Goal: Register for event/course

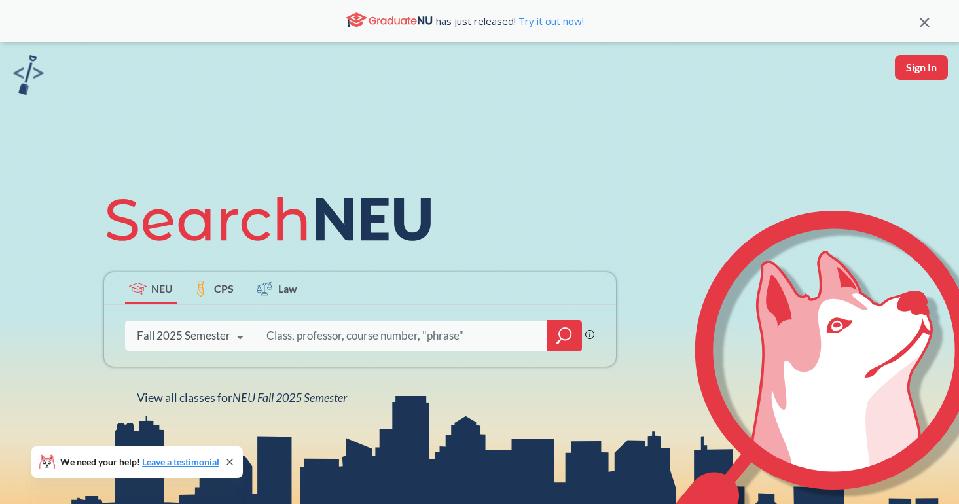
click at [285, 336] on input "search" at bounding box center [401, 335] width 272 height 27
type input "[PERSON_NAME]"
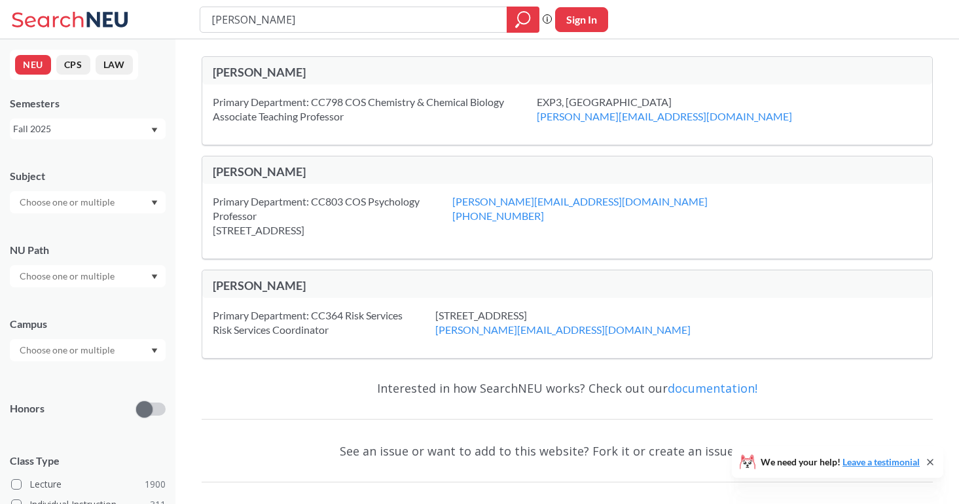
click at [247, 65] on div "[PERSON_NAME]" at bounding box center [390, 72] width 355 height 14
click at [259, 78] on div "[PERSON_NAME]" at bounding box center [390, 72] width 355 height 14
click at [101, 199] on input "text" at bounding box center [68, 202] width 110 height 16
type input "o"
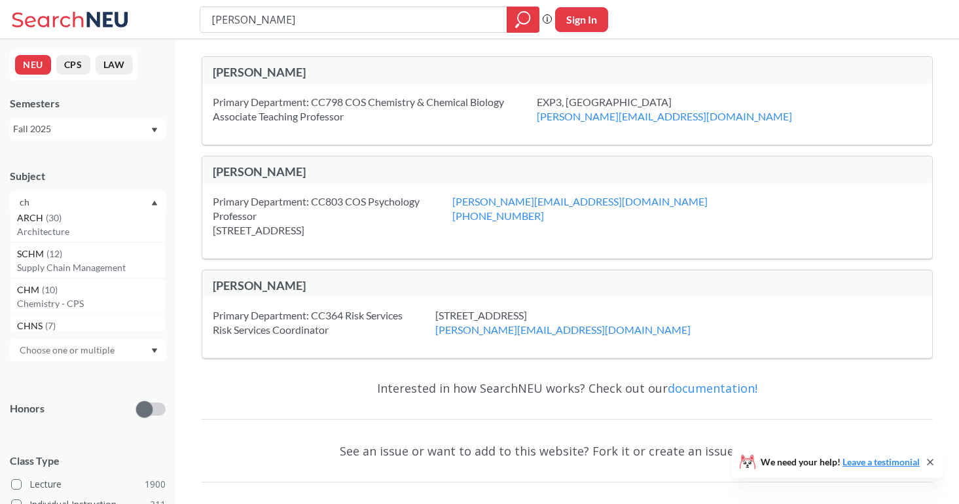
type input "ch"
click at [71, 376] on div "Subject ch CHEM ( 69 ) Chemistry & Chemical Biology CHME ( 40 ) Chemical Engine…" at bounding box center [88, 453] width 156 height 594
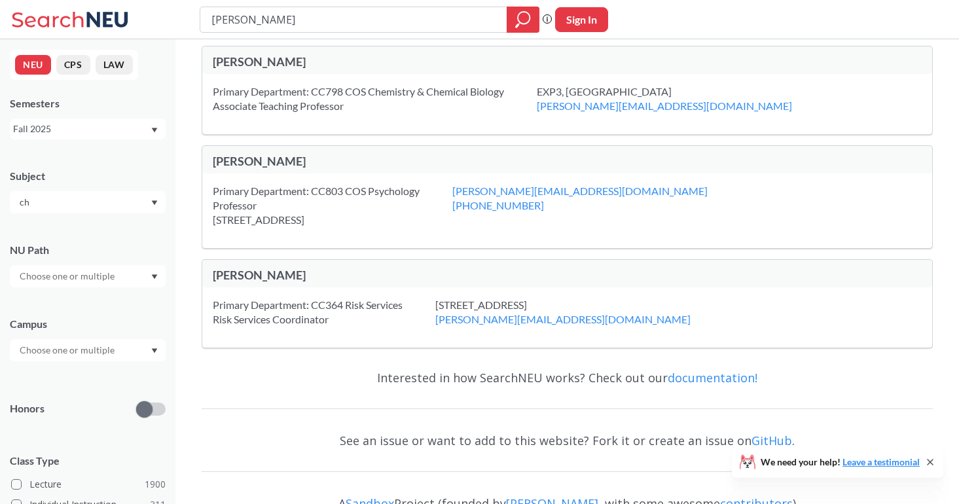
click at [41, 207] on input "ch" at bounding box center [68, 202] width 110 height 16
click at [73, 245] on p "Chemistry & Chemical Biology" at bounding box center [91, 238] width 148 height 13
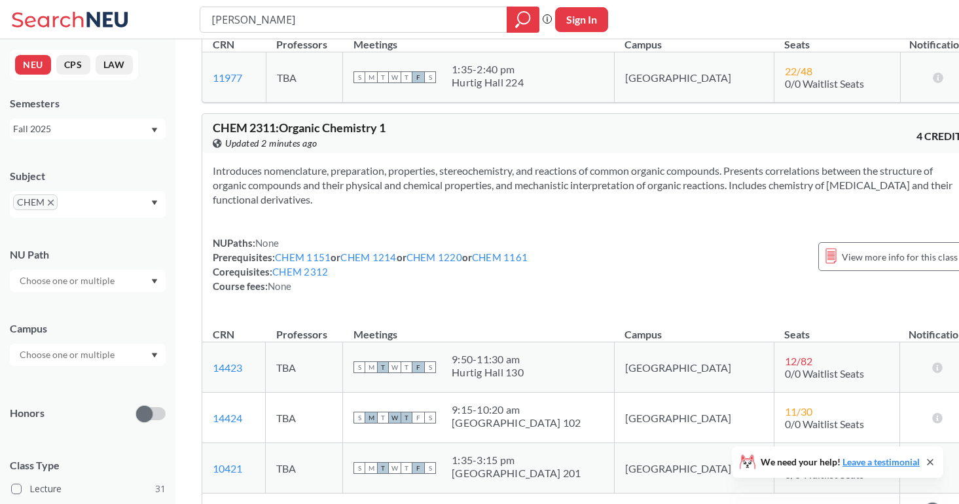
click at [785, 405] on span "11 / 30" at bounding box center [798, 411] width 27 height 12
drag, startPoint x: 725, startPoint y: 337, endPoint x: 755, endPoint y: 337, distance: 30.8
click at [774, 393] on td "11 / 30 0/0 Waitlist Seats" at bounding box center [837, 418] width 126 height 50
drag, startPoint x: 721, startPoint y: 286, endPoint x: 763, endPoint y: 284, distance: 41.9
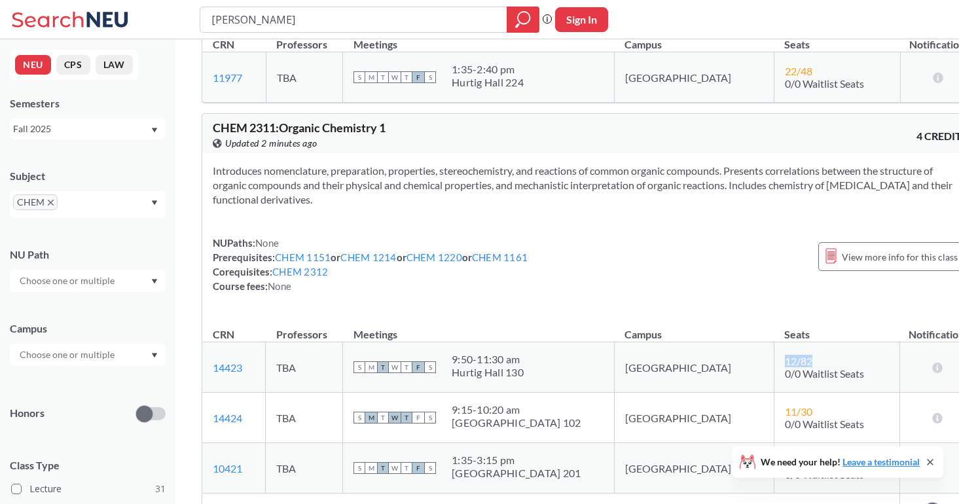
click at [774, 342] on td "12 / 82 0/0 Waitlist Seats" at bounding box center [837, 367] width 126 height 50
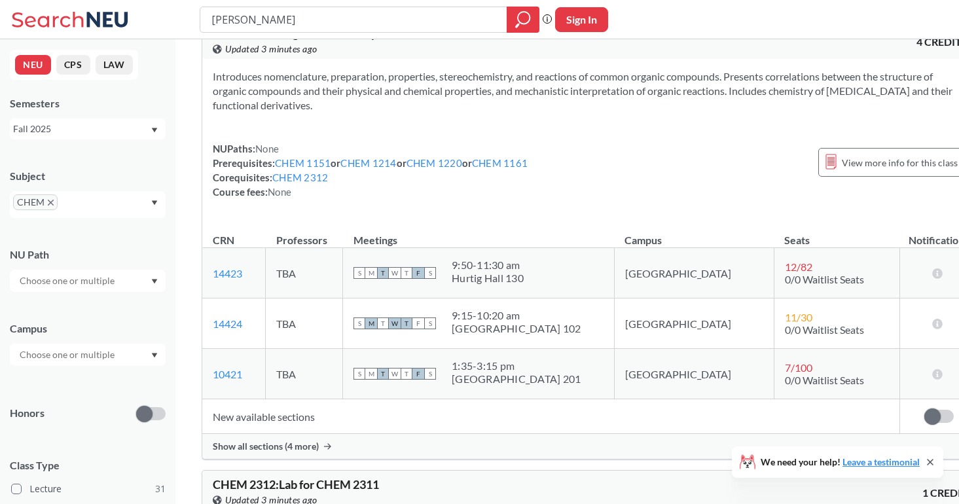
scroll to position [6435, 0]
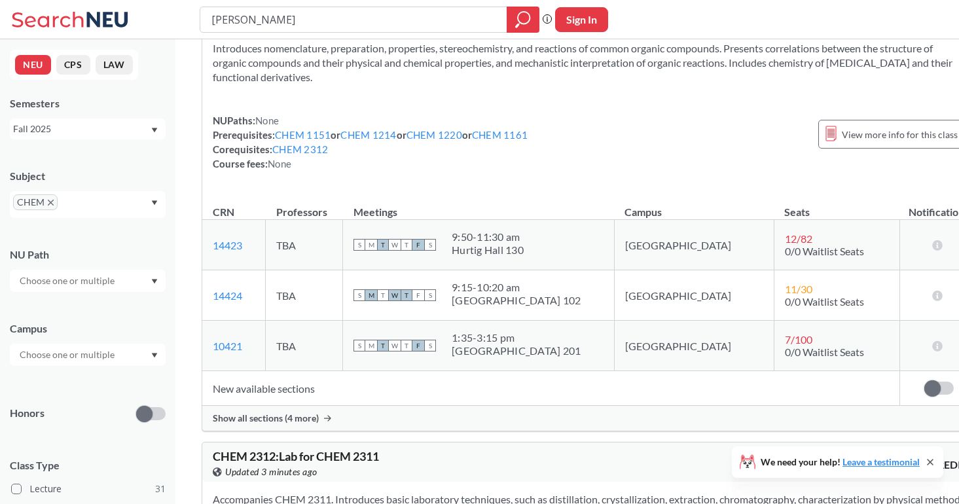
click at [302, 412] on span "Show all sections (4 more)" at bounding box center [266, 418] width 106 height 12
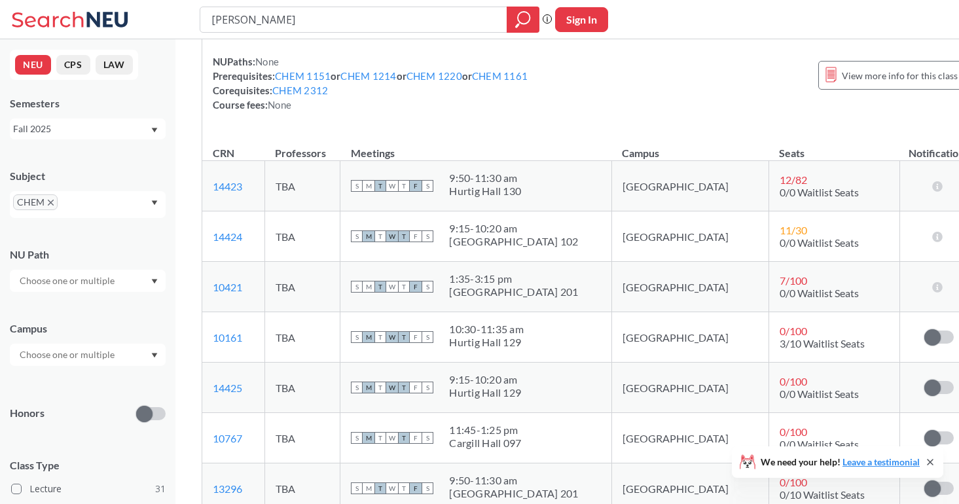
scroll to position [6504, 0]
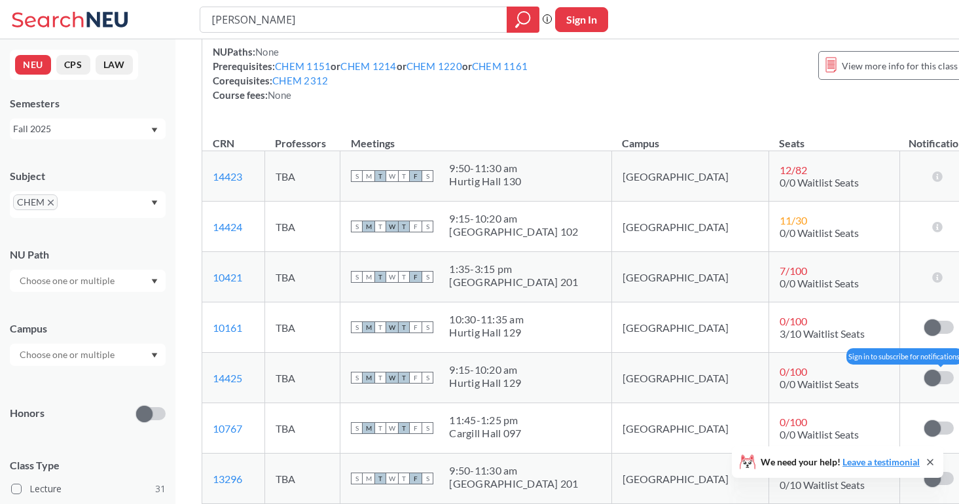
click at [924, 370] on span at bounding box center [932, 378] width 16 height 16
click at [924, 371] on input "checkbox" at bounding box center [924, 371] width 0 height 0
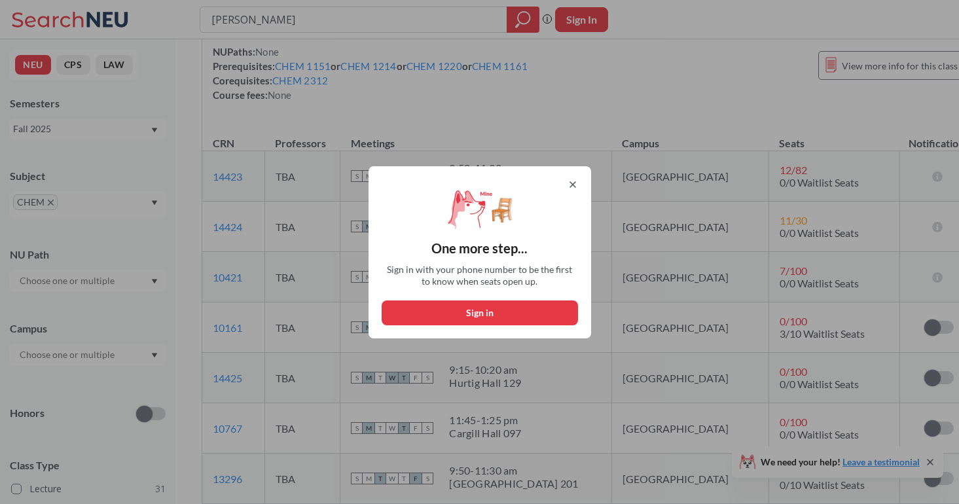
click at [539, 308] on button "Sign in" at bounding box center [480, 312] width 196 height 25
select select "US"
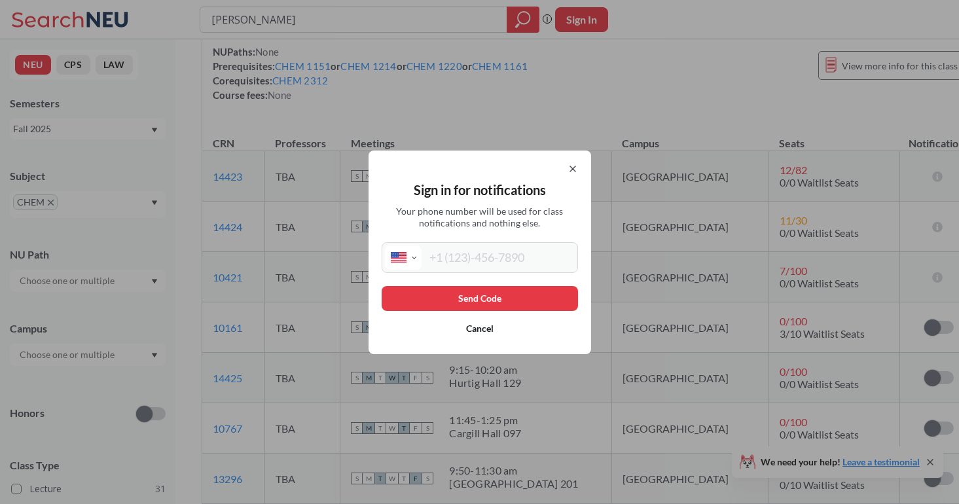
click at [463, 257] on input "tel" at bounding box center [498, 257] width 153 height 24
type input "[PHONE_NUMBER]"
click at [456, 302] on button "Send Code" at bounding box center [480, 298] width 196 height 25
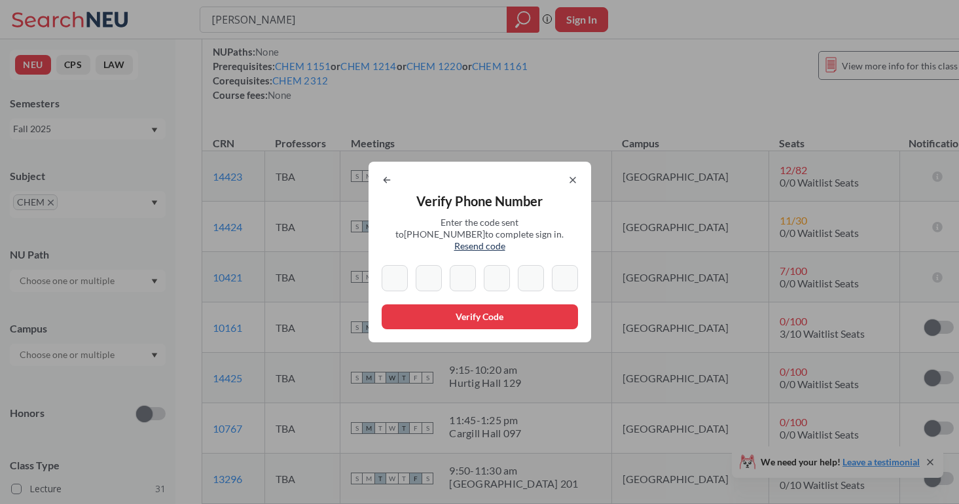
type input "0"
type input "8"
type input "5"
type input "7"
type input "4"
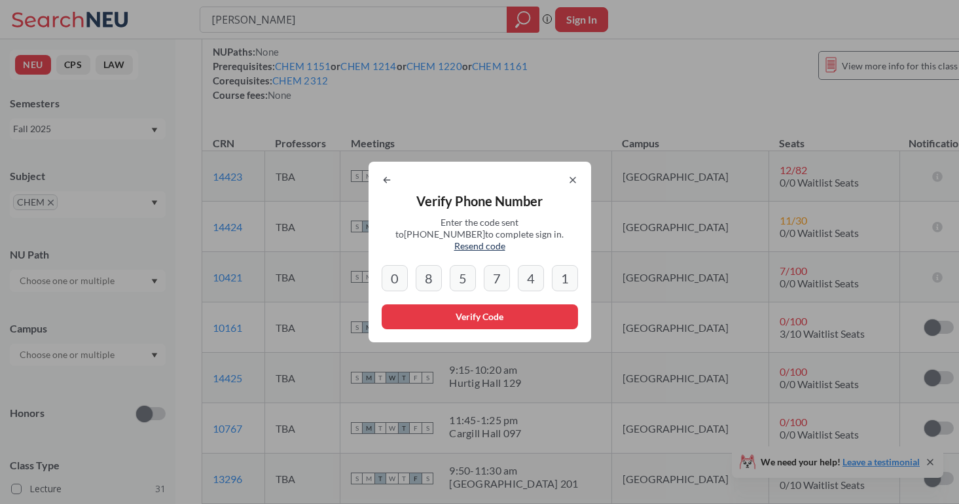
type input "1"
click at [528, 307] on button "Verify Code" at bounding box center [480, 316] width 196 height 25
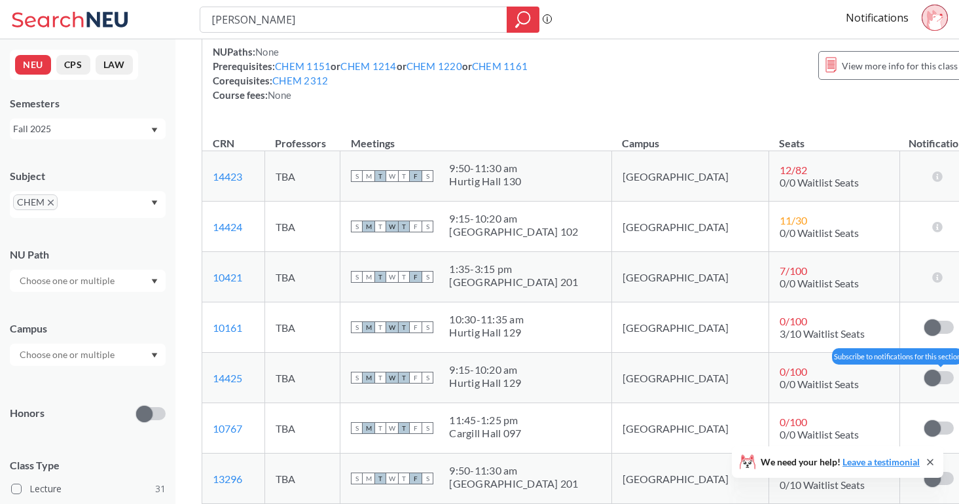
click at [924, 370] on span at bounding box center [932, 378] width 16 height 16
click at [924, 371] on input "checkbox" at bounding box center [924, 371] width 0 height 0
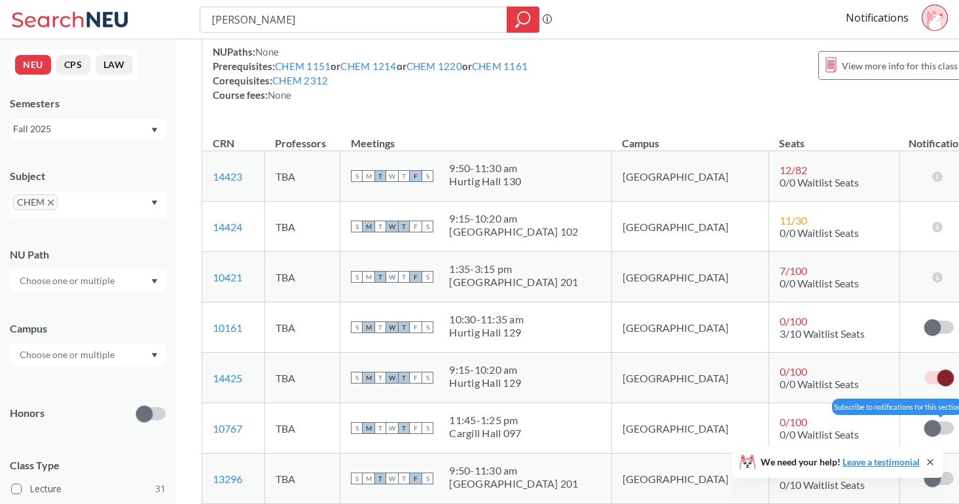
click at [924, 420] on span at bounding box center [932, 428] width 16 height 16
click at [924, 422] on input "checkbox" at bounding box center [924, 422] width 0 height 0
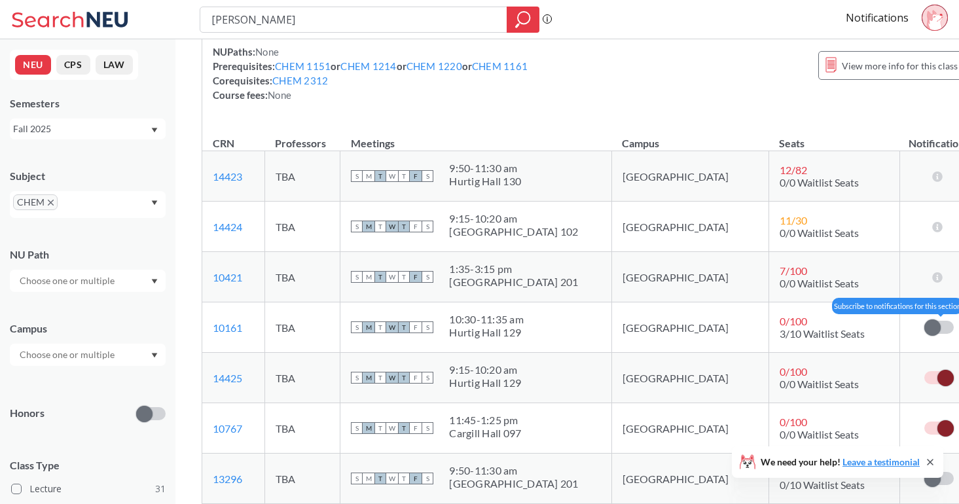
click at [924, 319] on span at bounding box center [932, 327] width 16 height 16
click at [924, 321] on input "checkbox" at bounding box center [924, 321] width 0 height 0
click at [924, 471] on span at bounding box center [932, 479] width 16 height 16
click at [924, 472] on input "checkbox" at bounding box center [924, 472] width 0 height 0
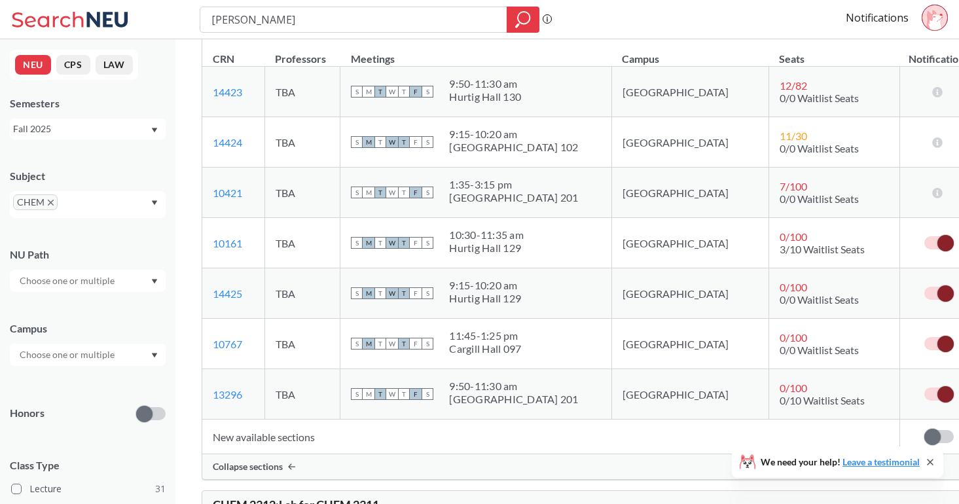
scroll to position [6596, 0]
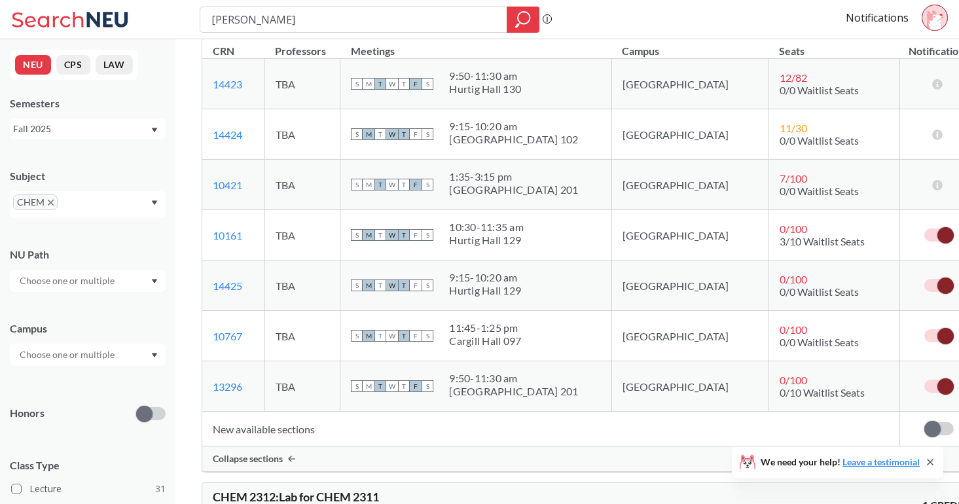
click at [924, 421] on span at bounding box center [932, 429] width 16 height 16
click at [924, 422] on input "checkbox" at bounding box center [924, 422] width 0 height 0
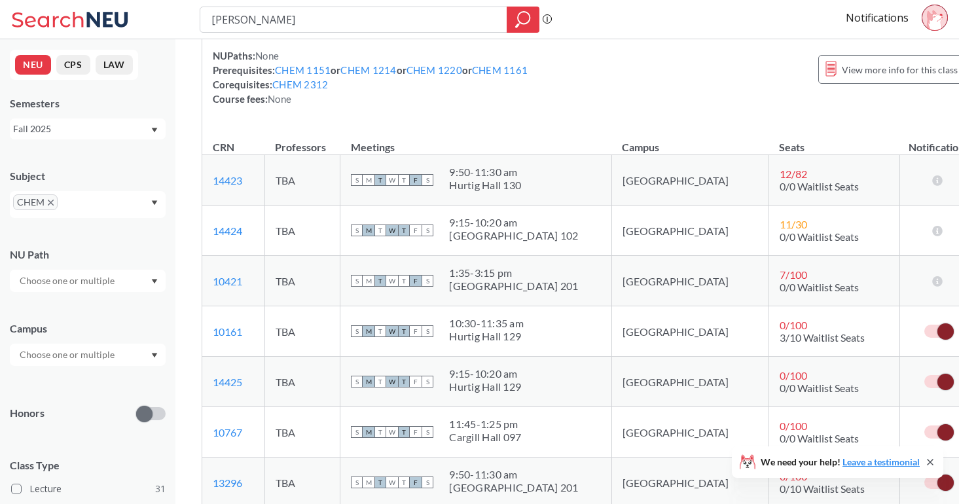
scroll to position [6492, 0]
